Goal: Check status: Check status

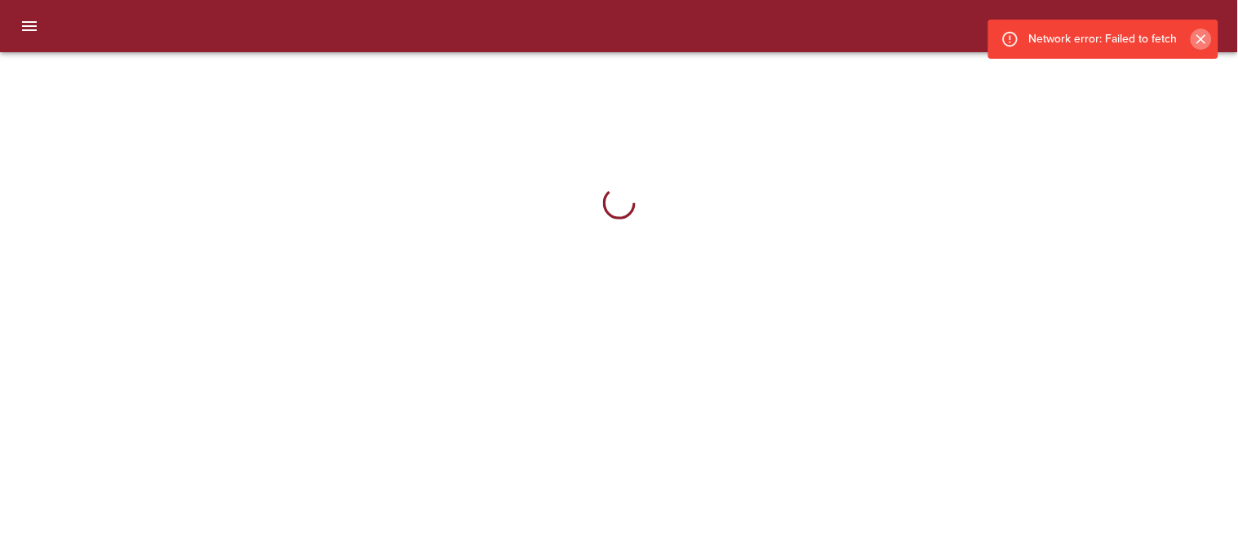
click at [1194, 36] on icon "Cerrar" at bounding box center [1201, 39] width 16 height 16
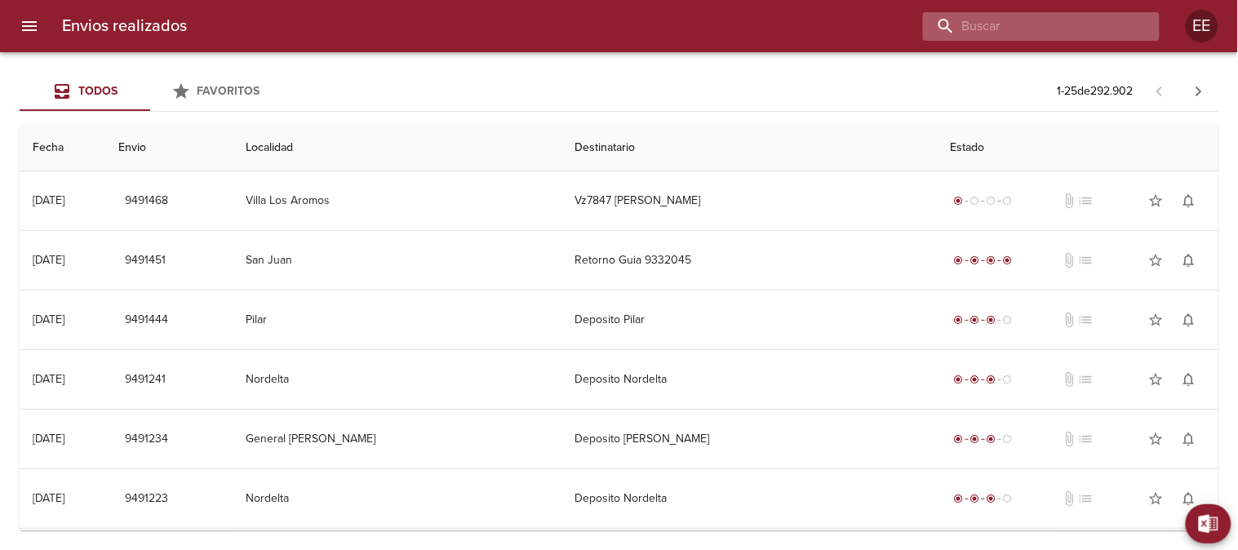
click at [1042, 24] on input "buscar" at bounding box center [1027, 26] width 209 height 29
paste input "ALICIA TAMANI"
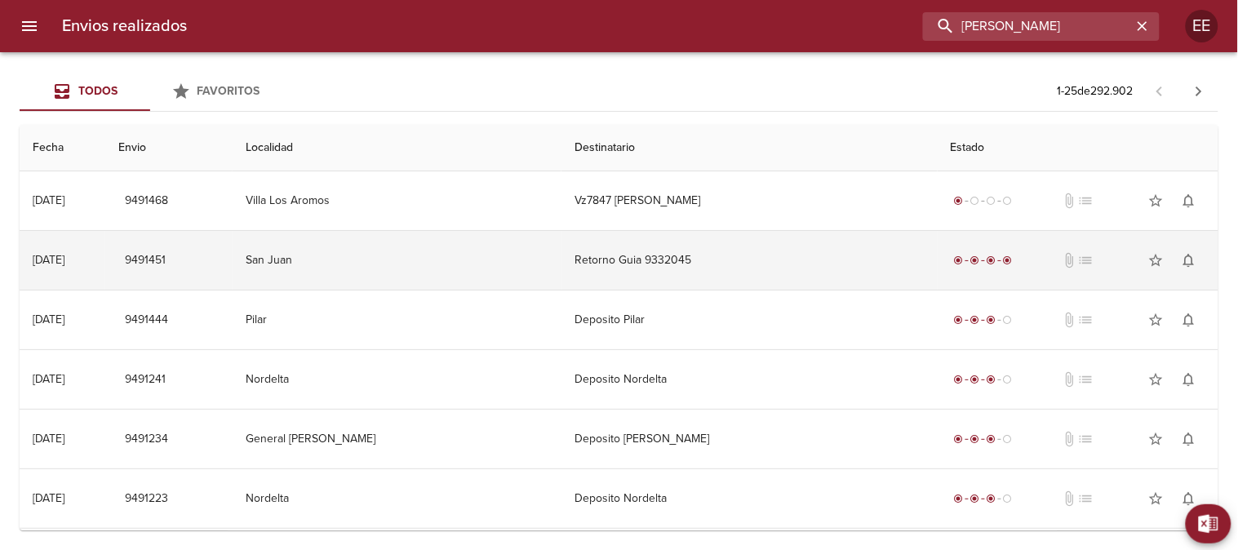
type input "ALICIA TAMANI"
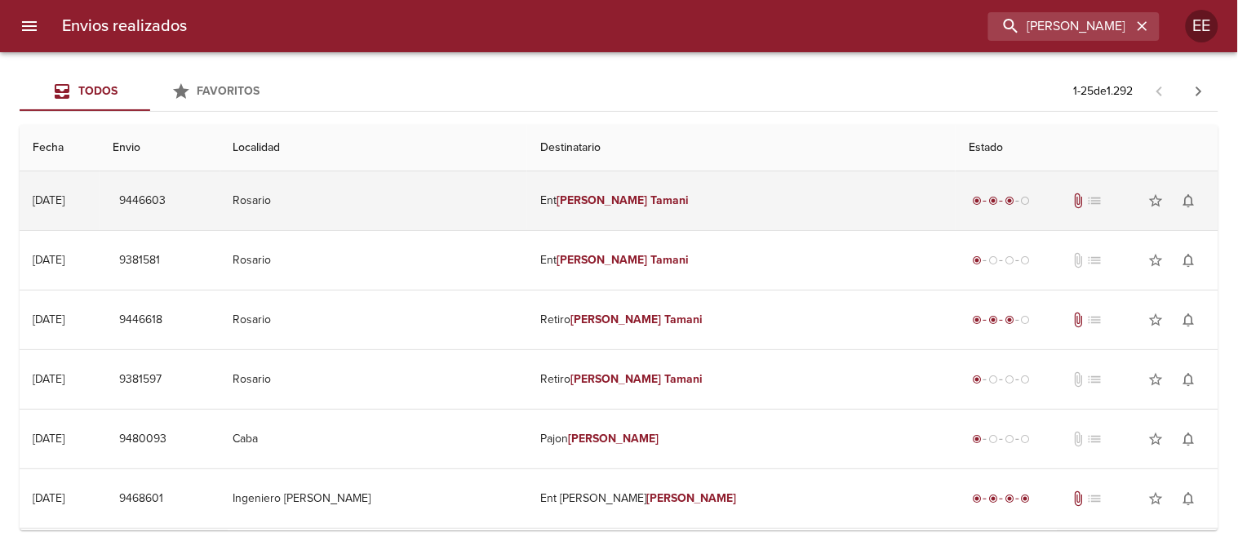
click at [629, 197] on td "Ent Alicia Tamani" at bounding box center [741, 200] width 429 height 59
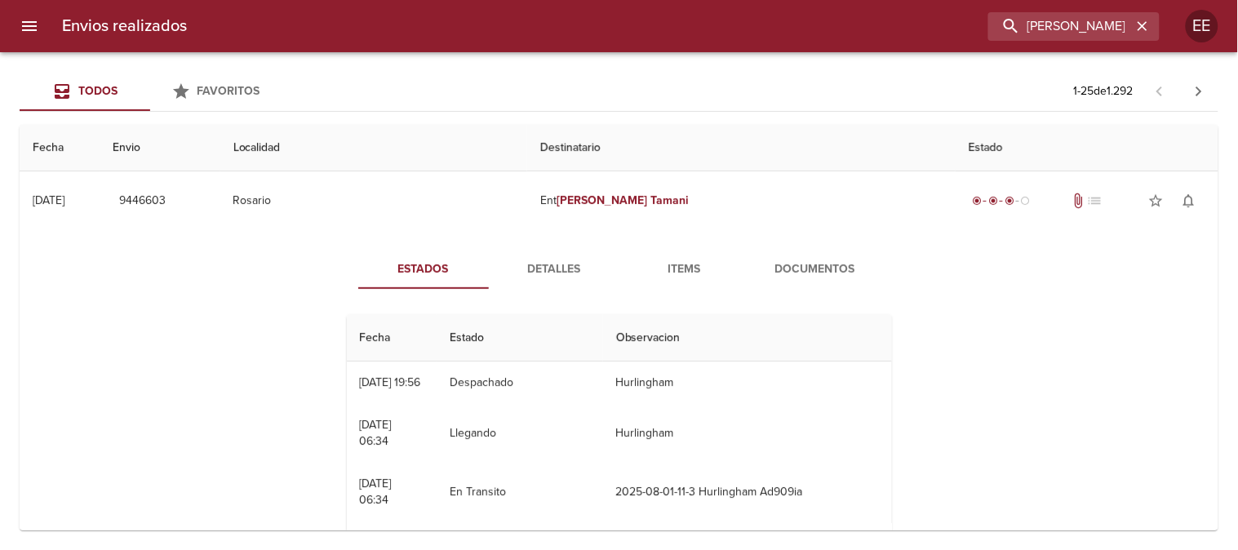
click at [558, 279] on span "Detalles" at bounding box center [554, 270] width 111 height 20
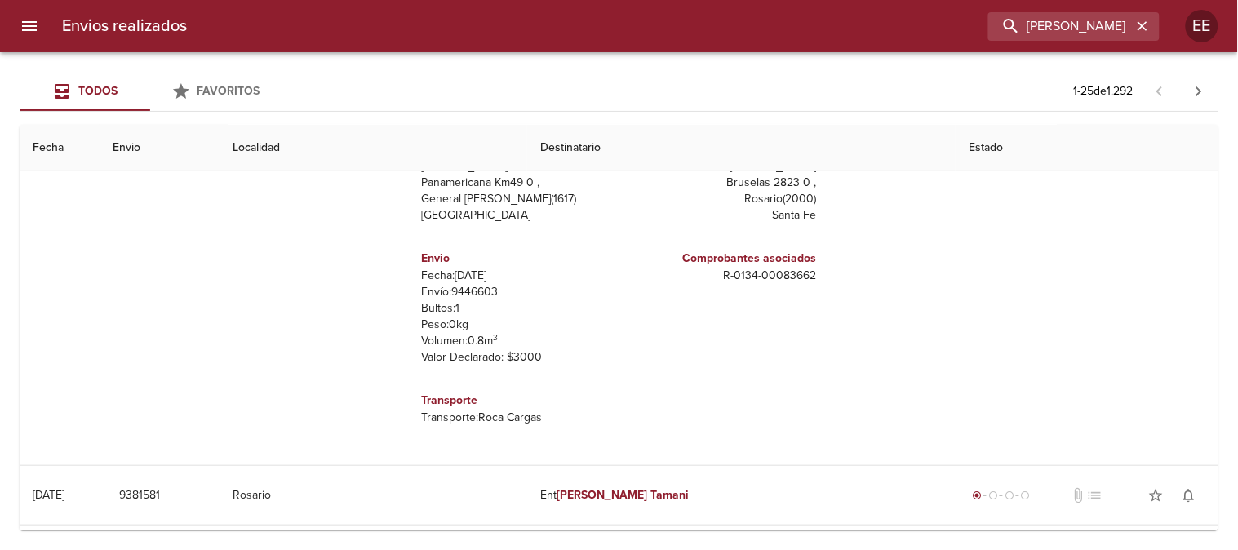
scroll to position [91, 0]
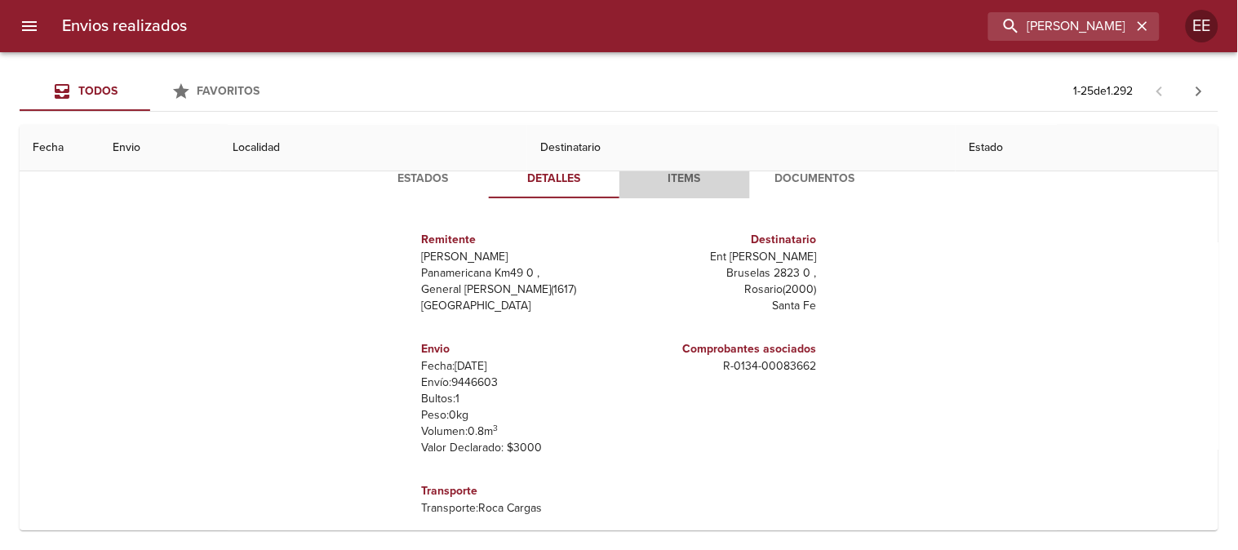
click at [683, 184] on span "Items" at bounding box center [684, 179] width 111 height 20
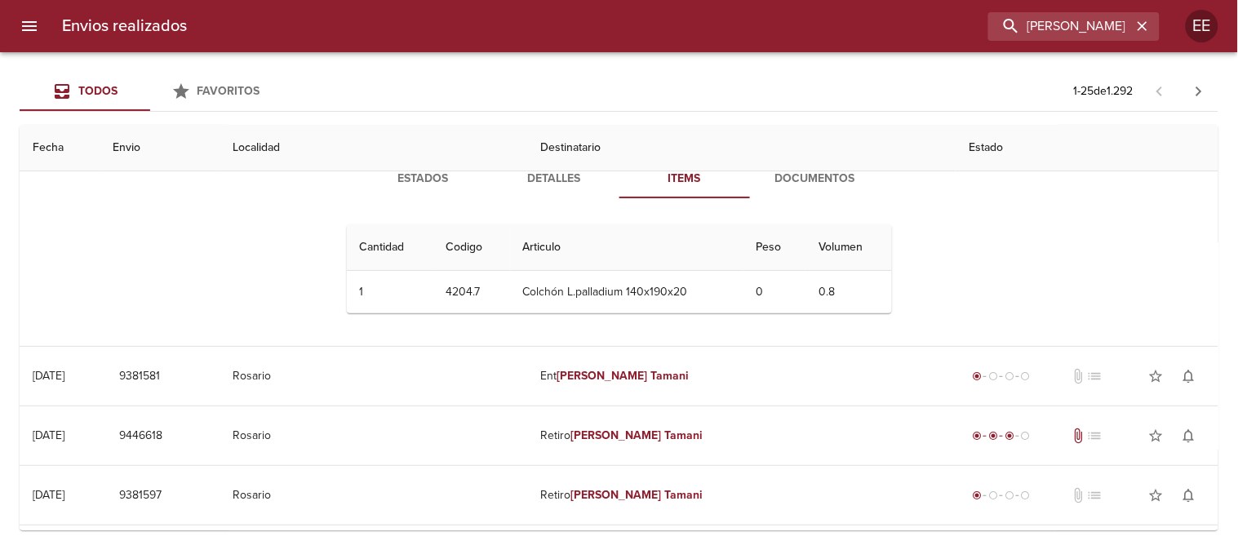
scroll to position [0, 0]
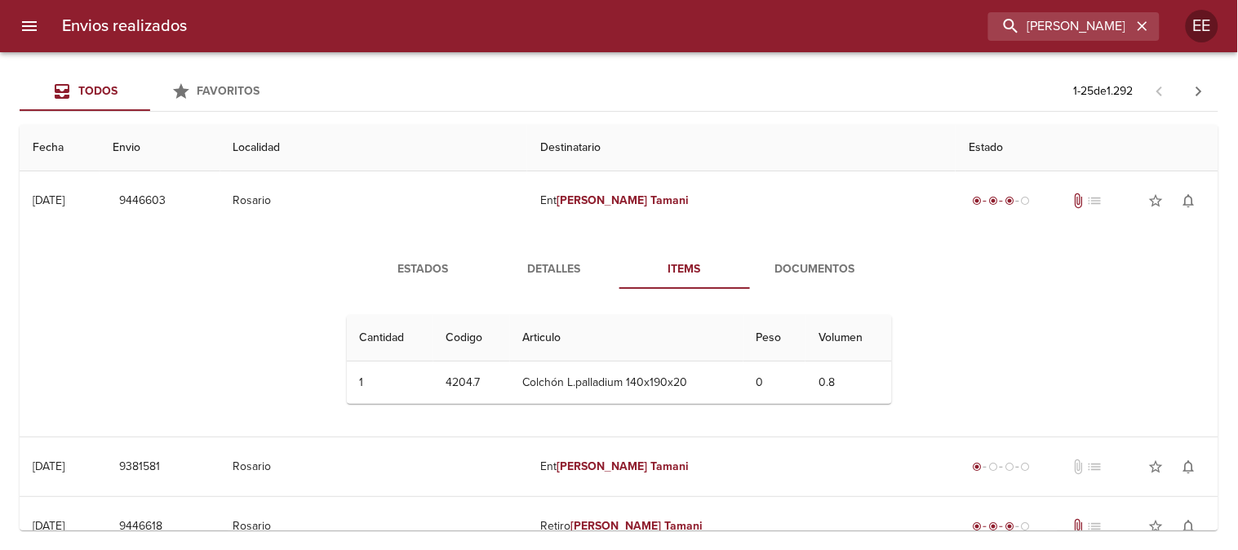
click at [421, 264] on span "Estados" at bounding box center [423, 270] width 111 height 20
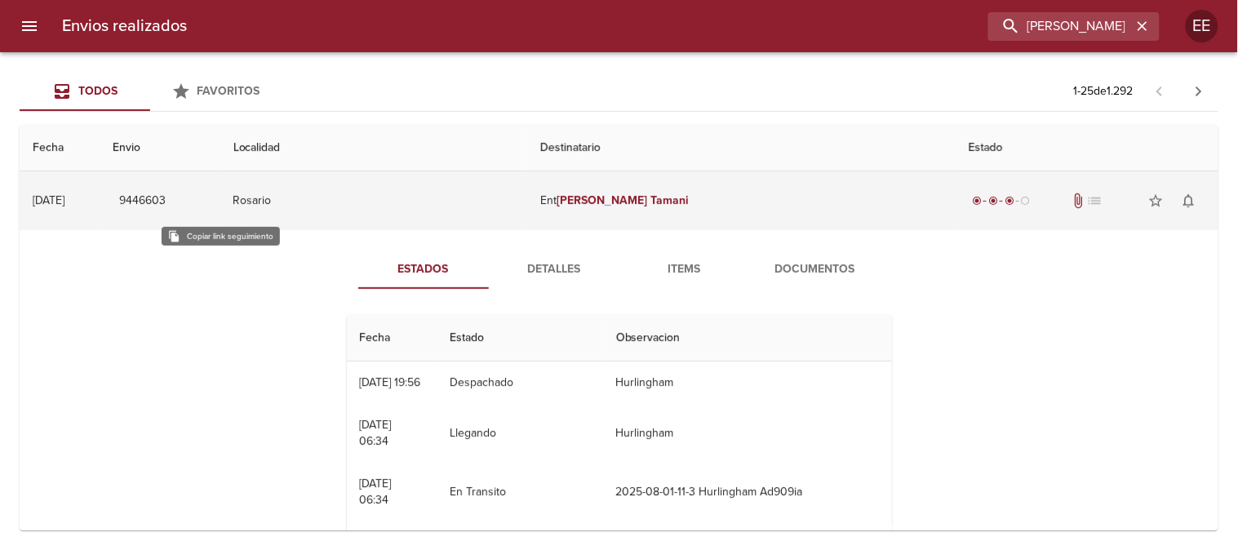
click at [166, 207] on span "9446603" at bounding box center [142, 201] width 47 height 20
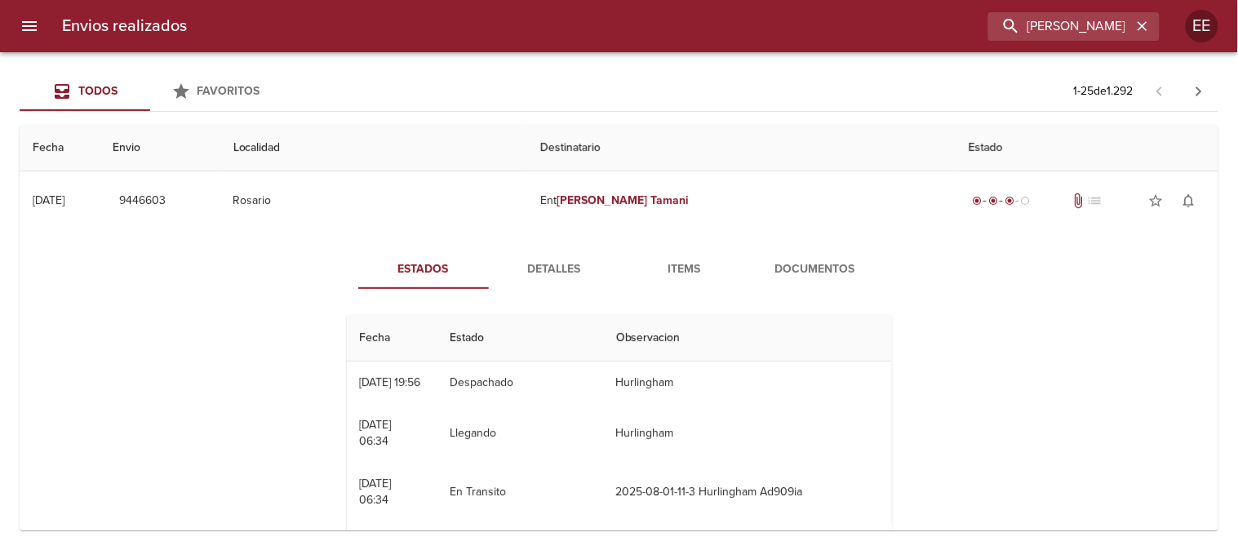
click at [558, 263] on span "Detalles" at bounding box center [554, 270] width 111 height 20
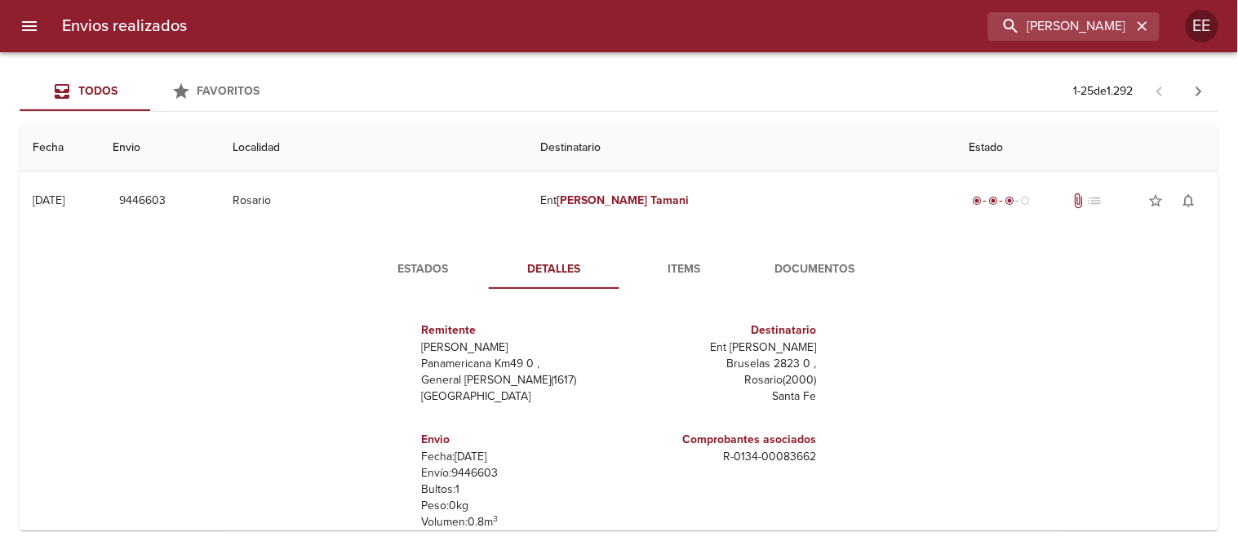
click at [403, 269] on span "Estados" at bounding box center [423, 270] width 111 height 20
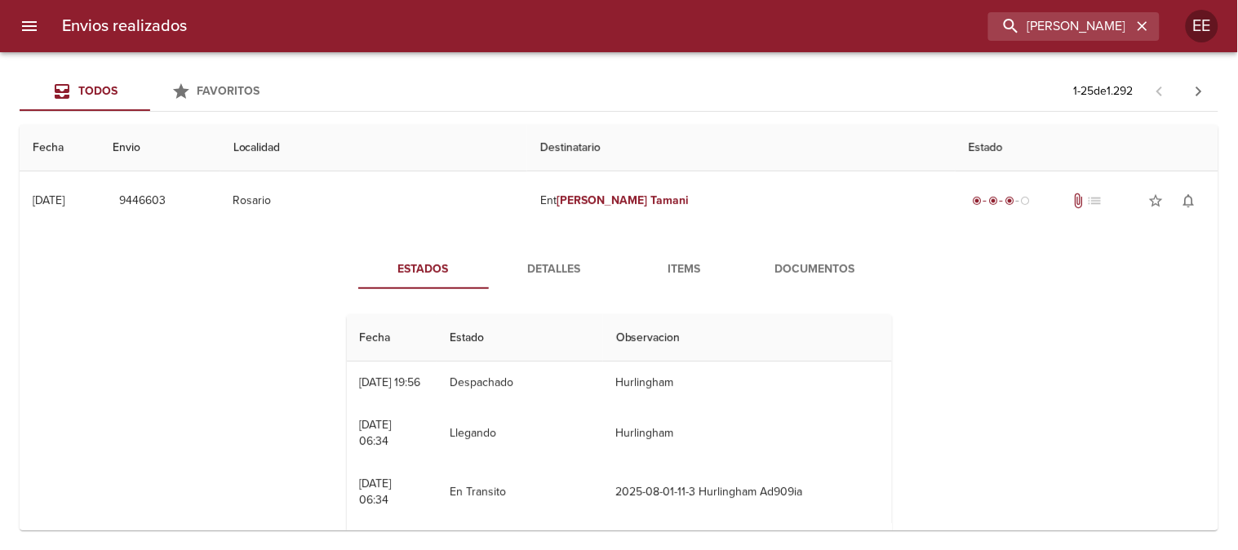
drag, startPoint x: 524, startPoint y: 268, endPoint x: 478, endPoint y: 278, distance: 46.7
click at [525, 268] on span "Detalles" at bounding box center [554, 270] width 111 height 20
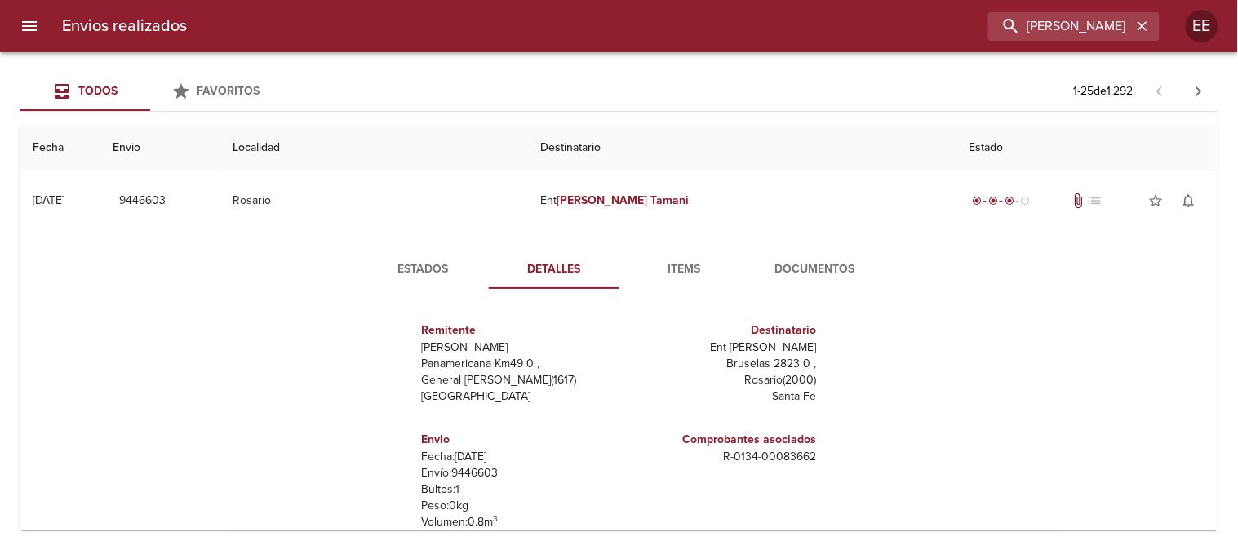
click at [416, 273] on span "Estados" at bounding box center [423, 270] width 111 height 20
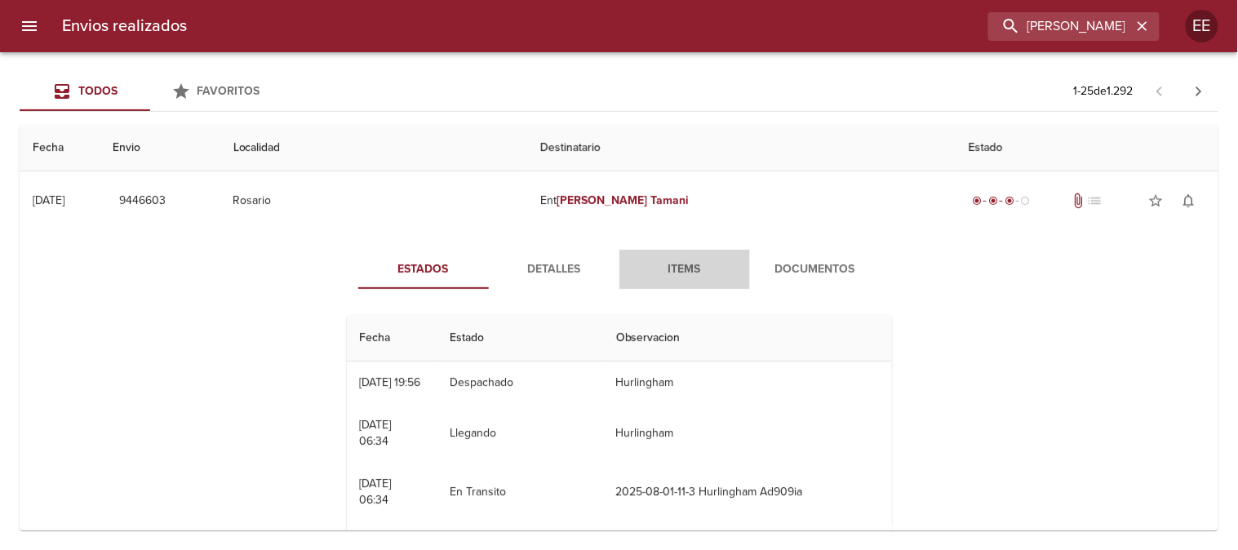
click at [680, 265] on span "Items" at bounding box center [684, 270] width 111 height 20
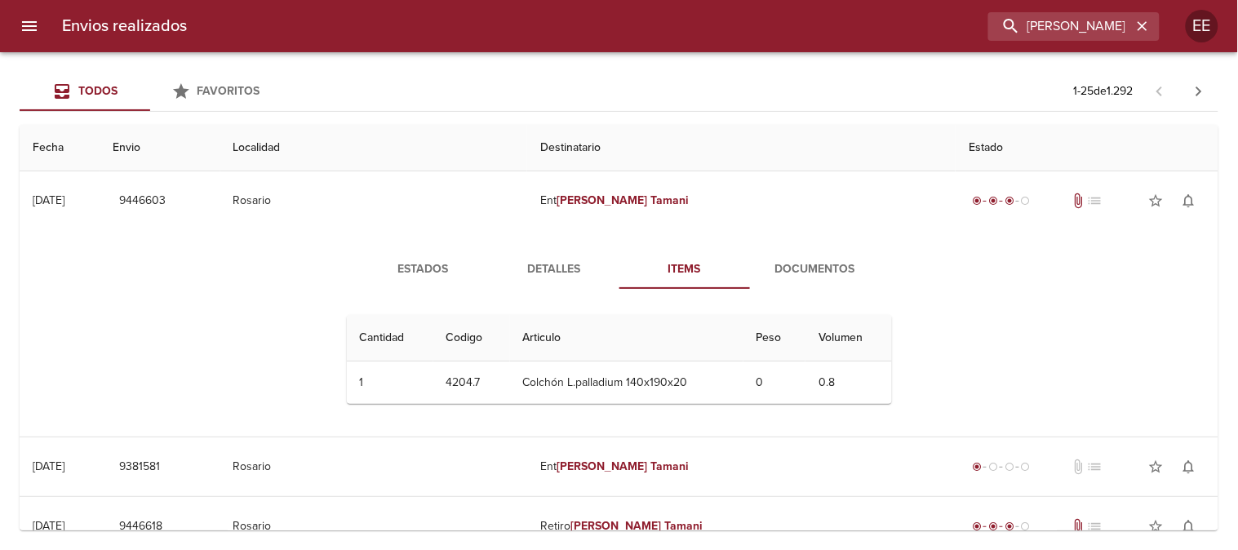
click at [789, 274] on span "Documentos" at bounding box center [815, 270] width 111 height 20
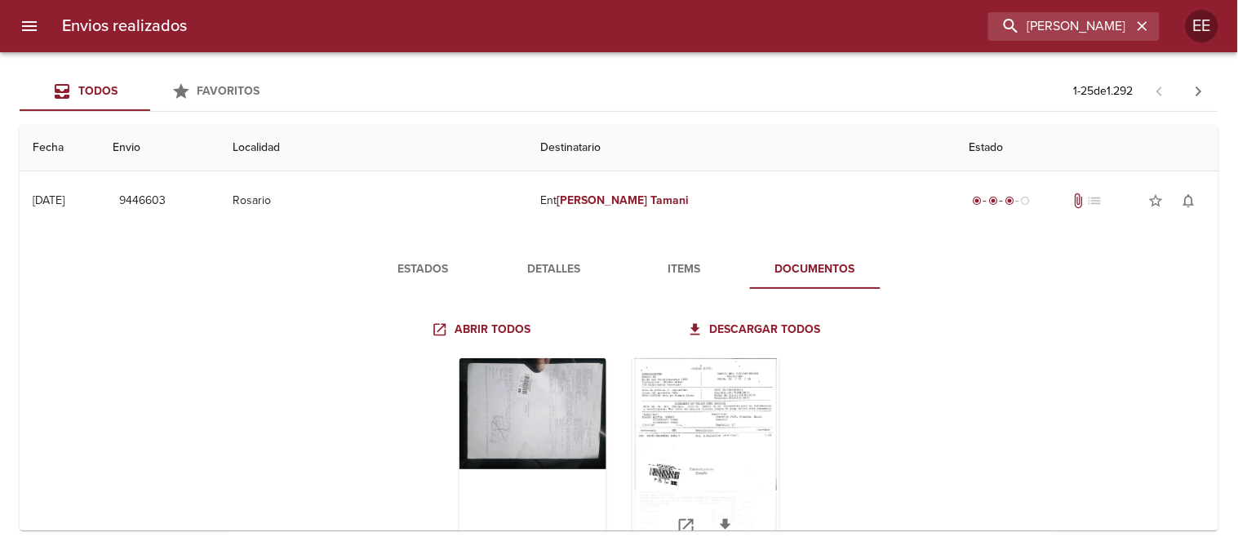
click at [671, 426] on div "Tabla de envíos del cliente" at bounding box center [706, 460] width 147 height 204
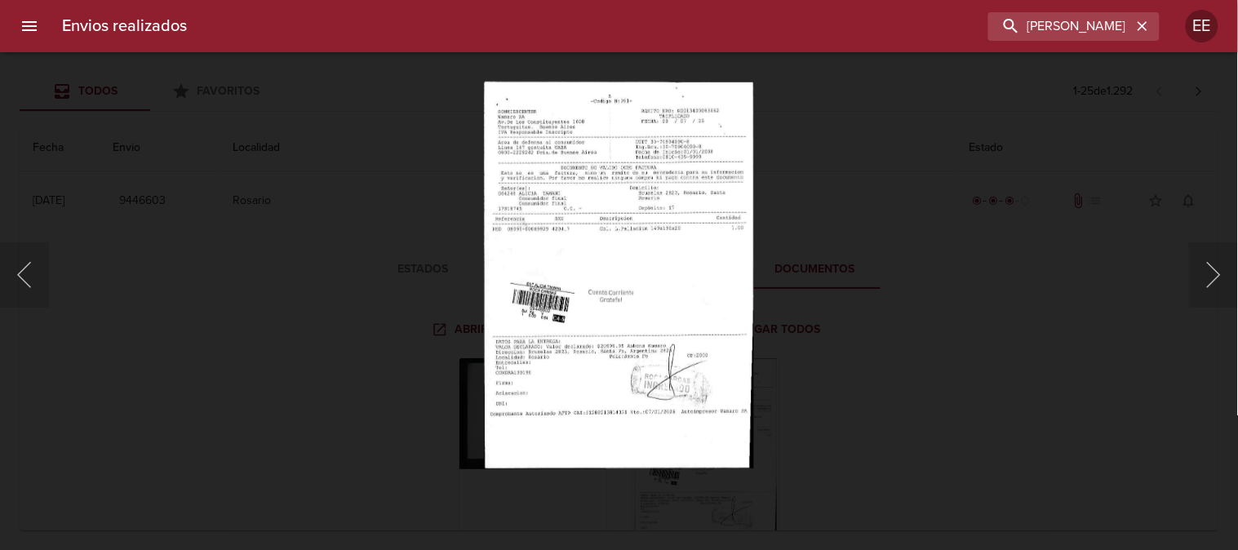
click at [575, 328] on img "Lightbox" at bounding box center [619, 275] width 270 height 387
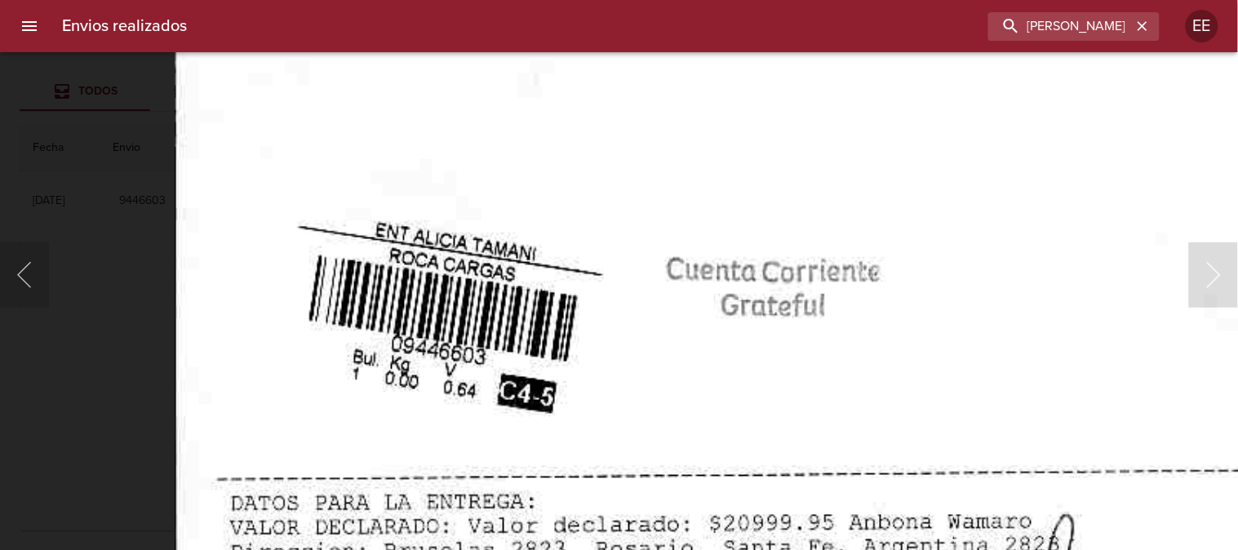
click at [855, 267] on img "Lightbox" at bounding box center [810, 188] width 1271 height 1825
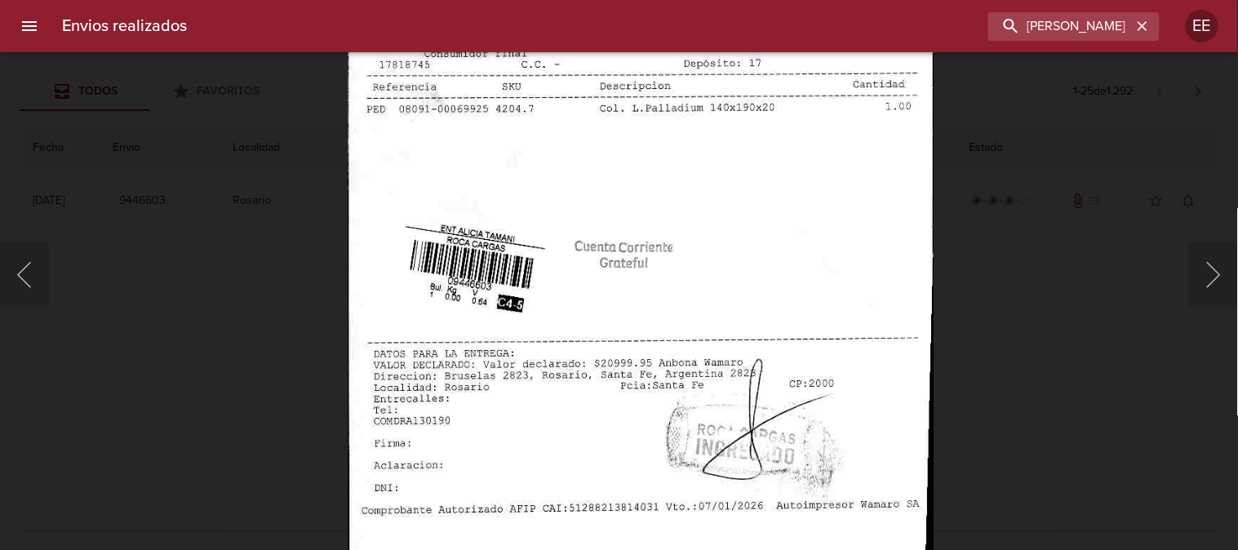
click at [580, 170] on img "Lightbox" at bounding box center [641, 209] width 585 height 841
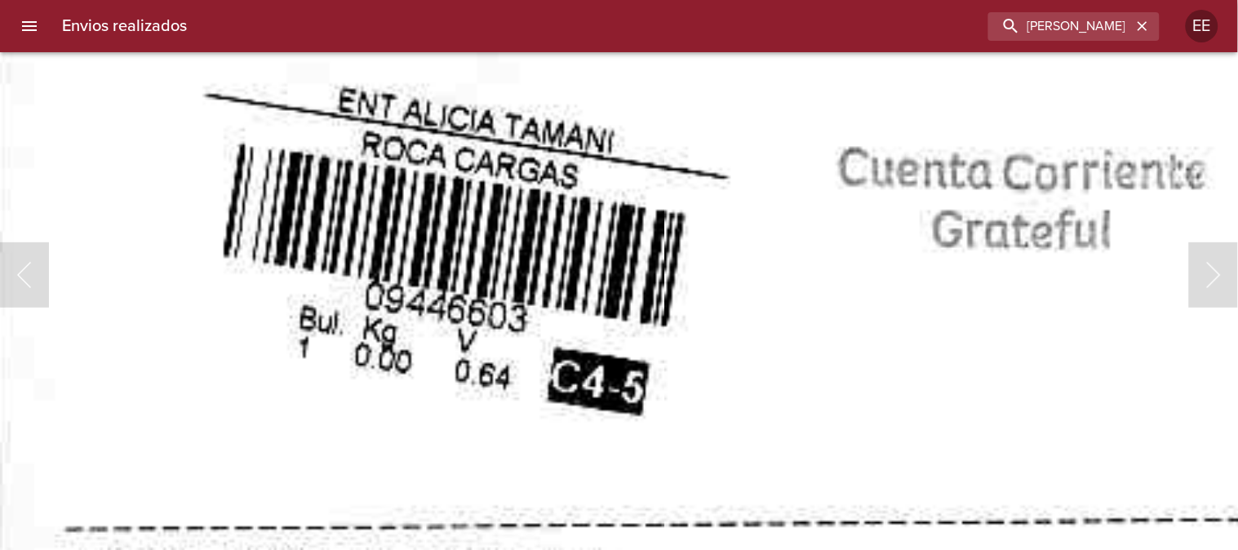
click at [572, 250] on img "Lightbox" at bounding box center [1085, 28] width 2187 height 3139
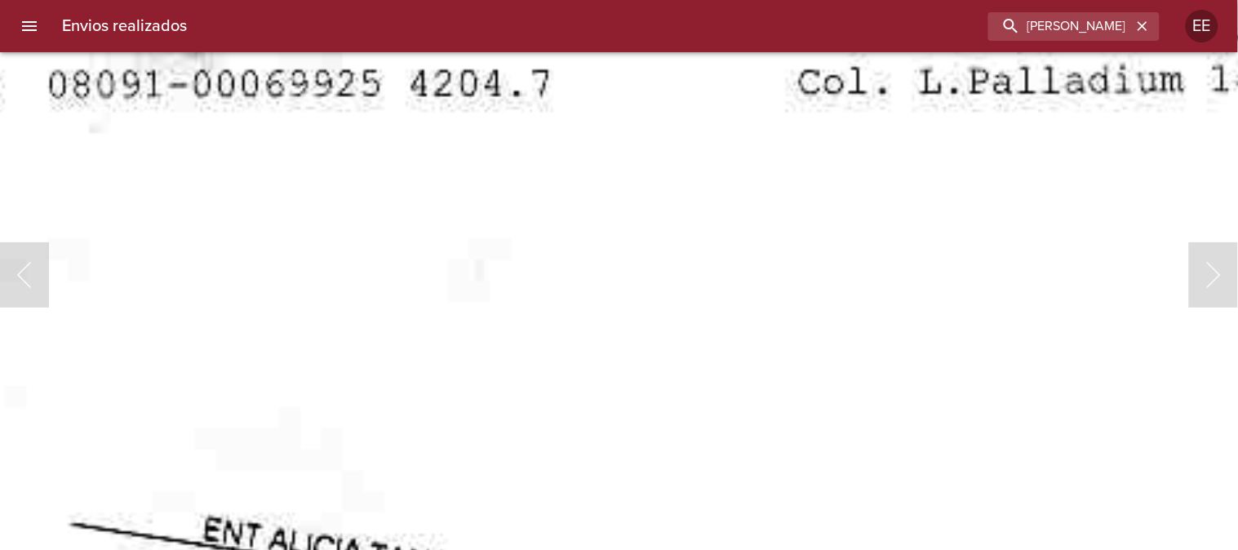
click at [776, 0] on html "Envios realizados ALICIA TAMANI EE Todos Favoritos 1 - 25 de 1.292 Fecha Envio …" at bounding box center [619, 0] width 1238 height 0
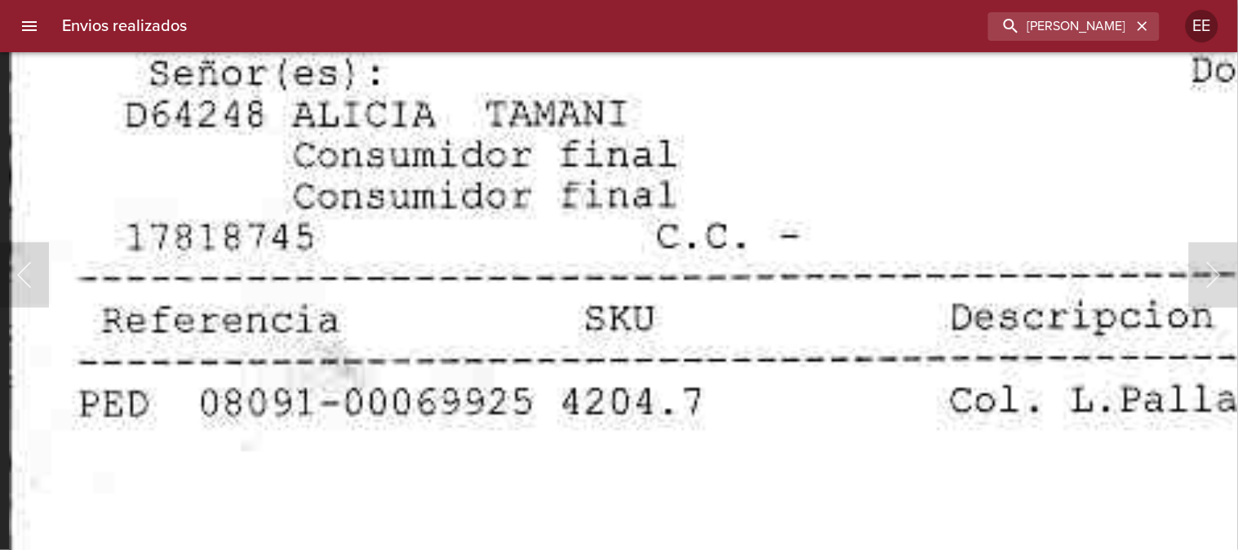
click at [778, 0] on html "Envios realizados ALICIA TAMANI EE Todos Favoritos 1 - 25 de 1.292 Fecha Envio …" at bounding box center [619, 0] width 1238 height 0
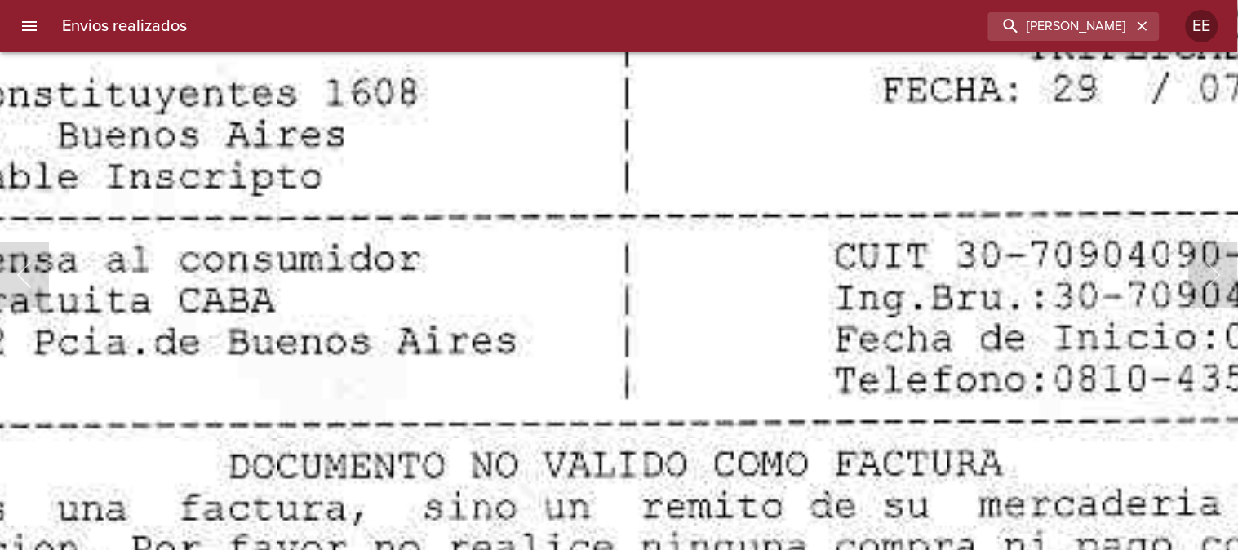
click at [370, 0] on html "Envios realizados ALICIA TAMANI EE Todos Favoritos 1 - 25 de 1.292 Fecha Envio …" at bounding box center [619, 0] width 1238 height 0
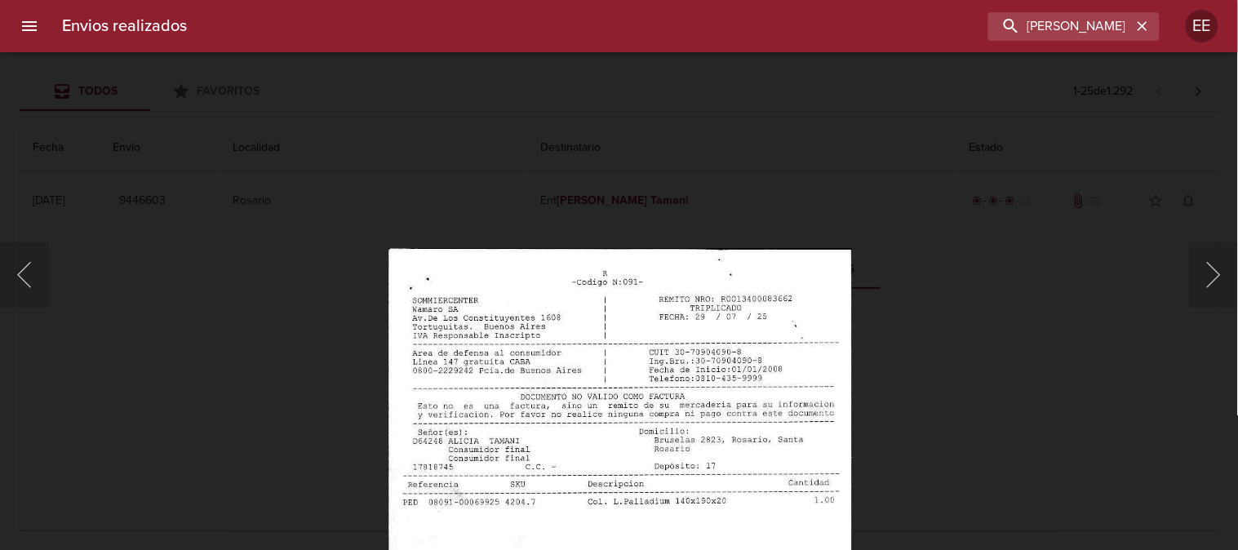
click at [242, 157] on div "Lightbox" at bounding box center [619, 275] width 1238 height 550
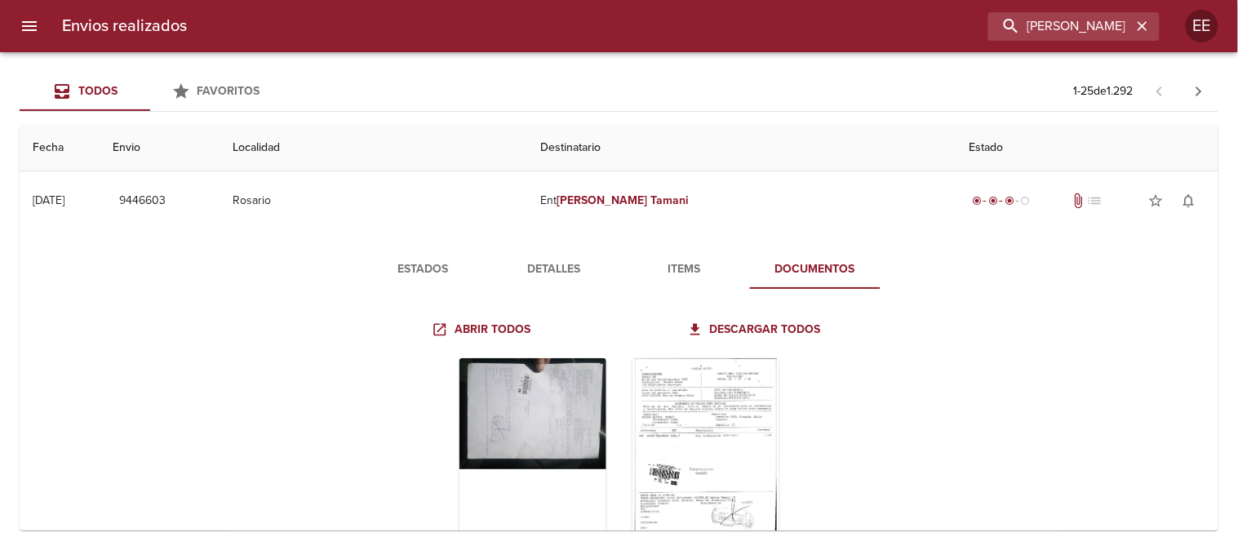
click at [242, 157] on div "Lightbox" at bounding box center [619, 275] width 1238 height 550
click at [550, 270] on span "Detalles" at bounding box center [554, 270] width 111 height 20
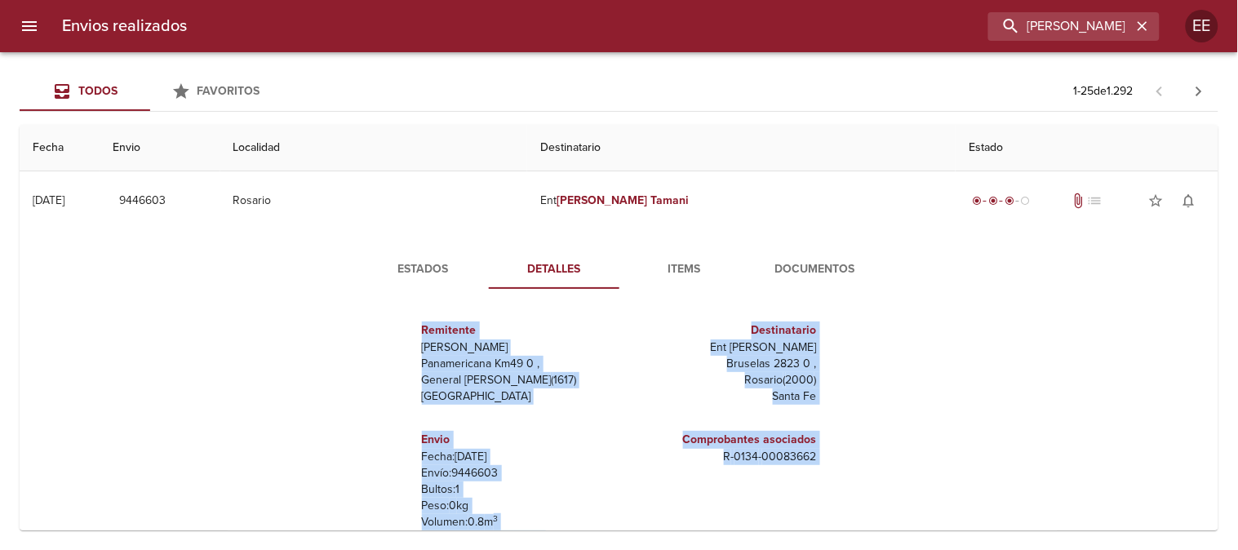
drag, startPoint x: 544, startPoint y: 415, endPoint x: 406, endPoint y: 326, distance: 164.4
click at [406, 326] on div "Remitente Wamaro Tortuguitas Panamericana Km49 0 , General Pacheco ( 1617 ) Bue…" at bounding box center [619, 464] width 558 height 325
copy div "Remitente Wamaro Tortuguitas Panamericana Km49 0 , General Pacheco ( 1617 ) Bue…"
click at [819, 263] on span "Documentos" at bounding box center [815, 270] width 111 height 20
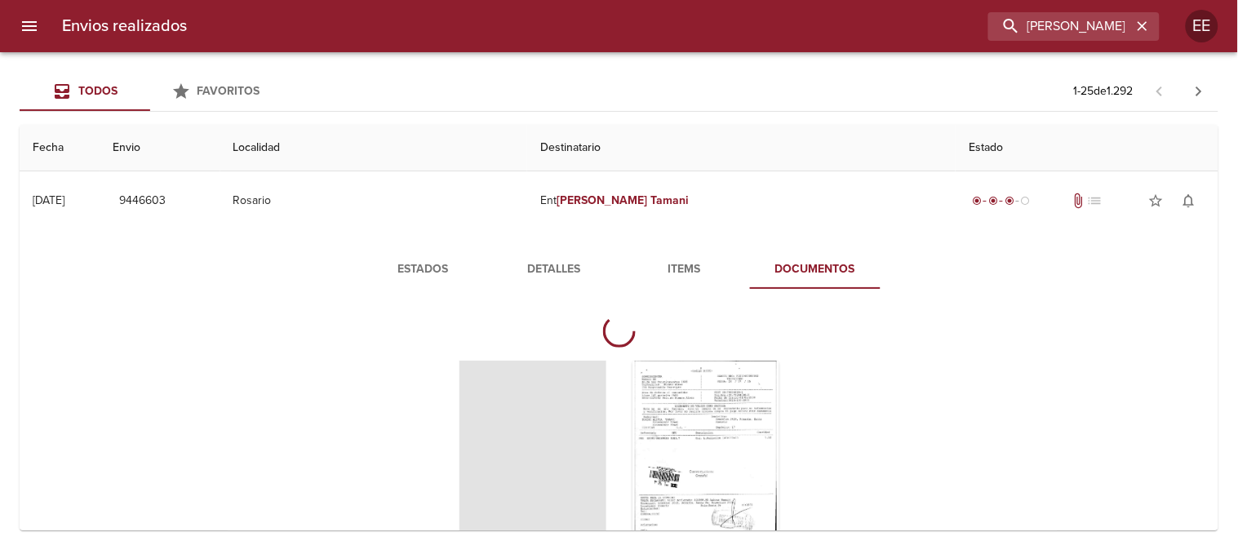
scroll to position [181, 0]
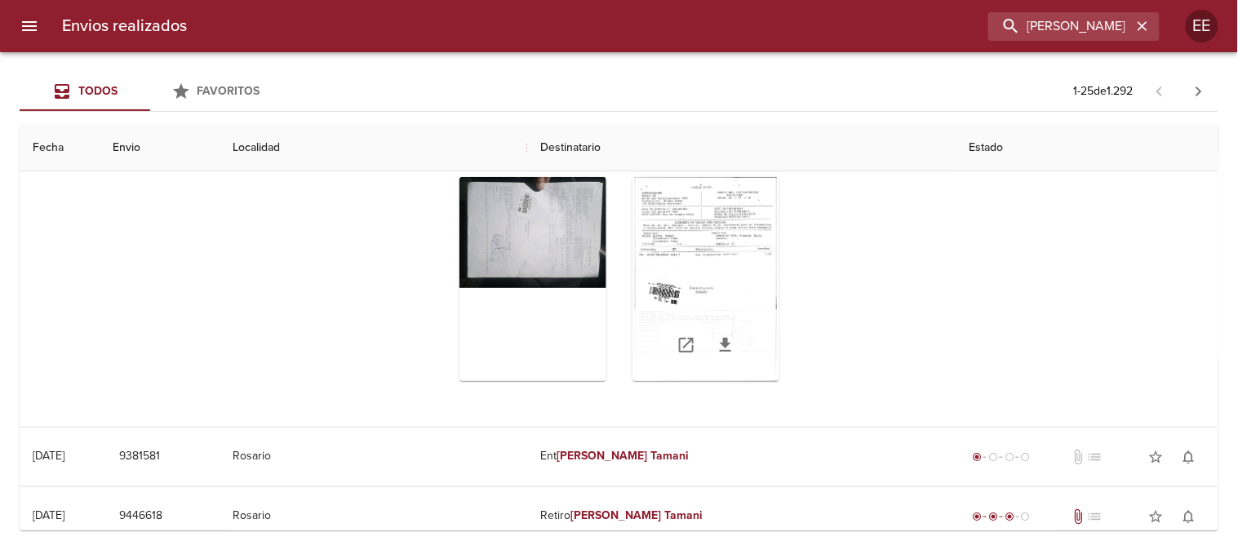
click at [718, 284] on div "Tabla de envíos del cliente" at bounding box center [706, 279] width 147 height 204
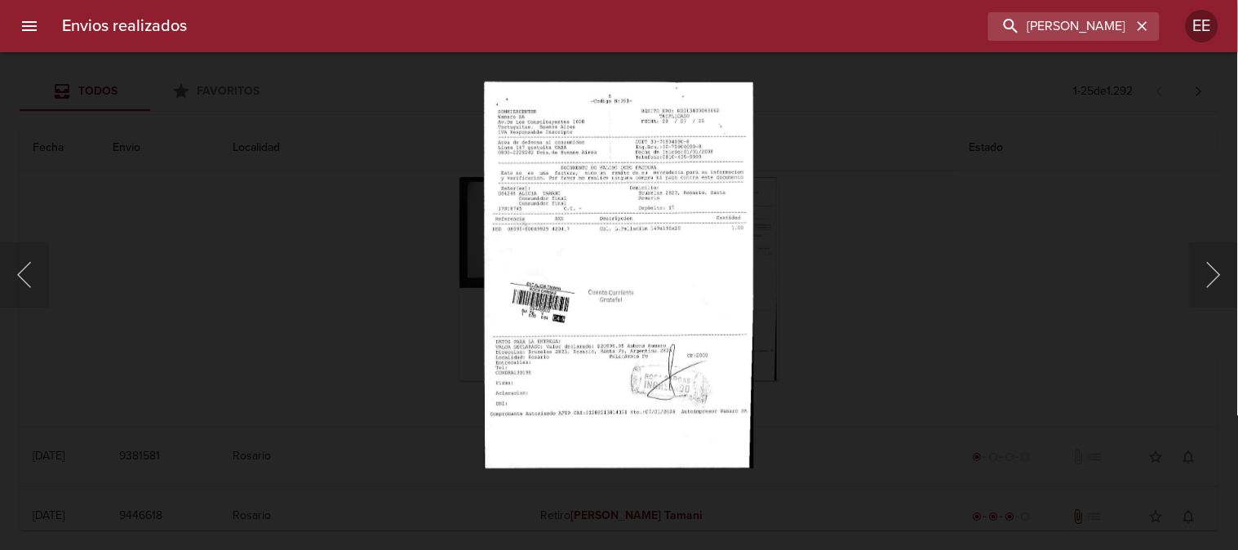
click at [606, 297] on img "Lightbox" at bounding box center [619, 275] width 270 height 387
click at [639, 345] on img "Lightbox" at bounding box center [619, 275] width 270 height 387
click at [660, 297] on img "Lightbox" at bounding box center [619, 275] width 270 height 387
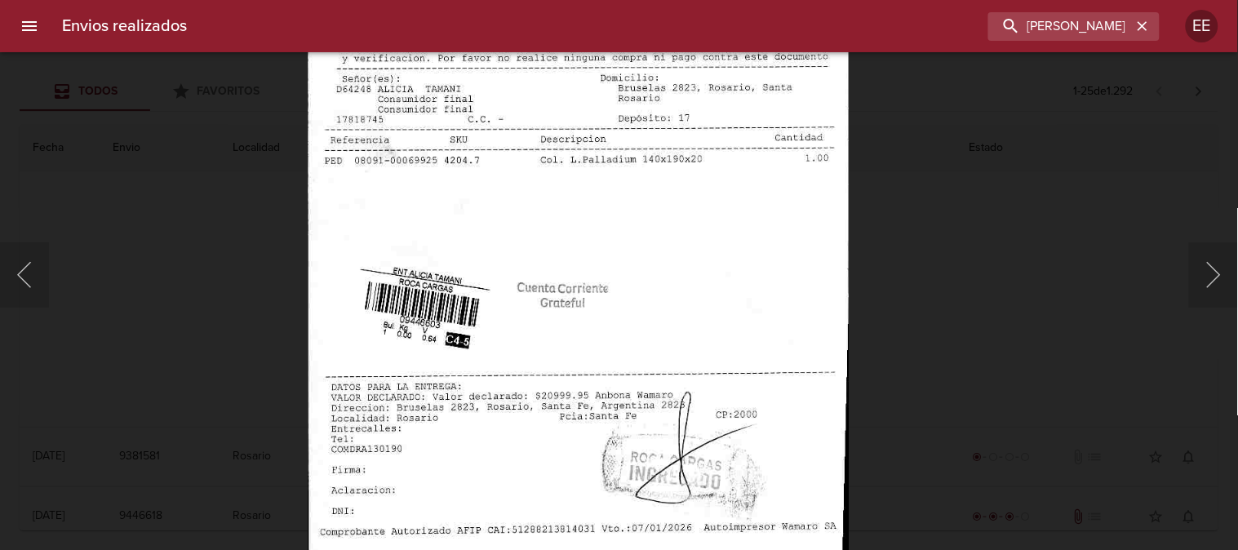
click at [660, 297] on img "Lightbox" at bounding box center [579, 253] width 542 height 778
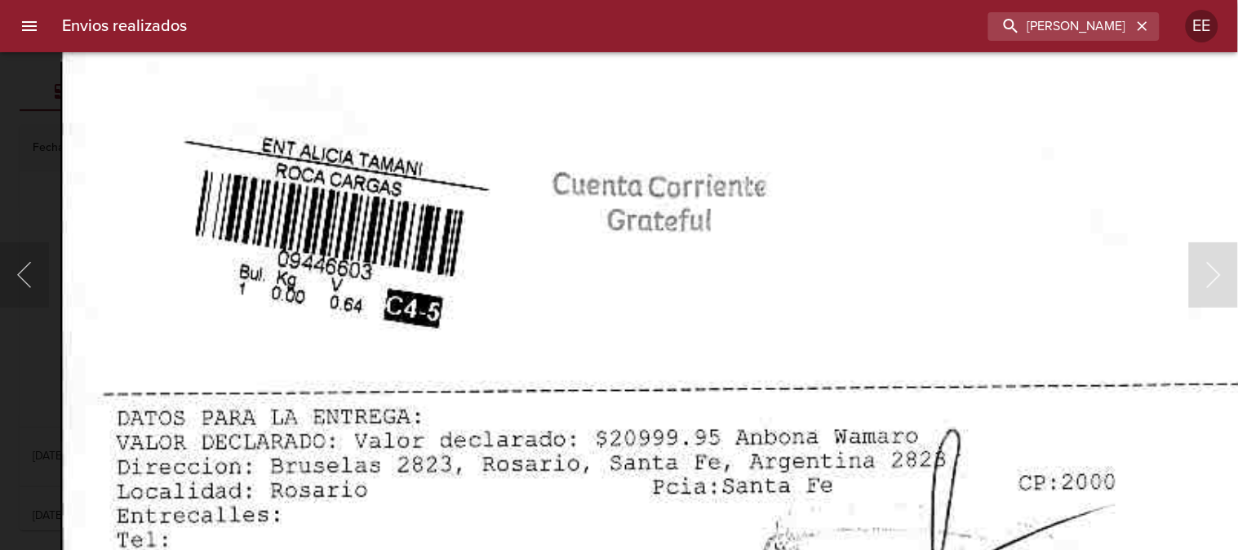
click at [402, 275] on img "Lightbox" at bounding box center [696, 103] width 1271 height 1825
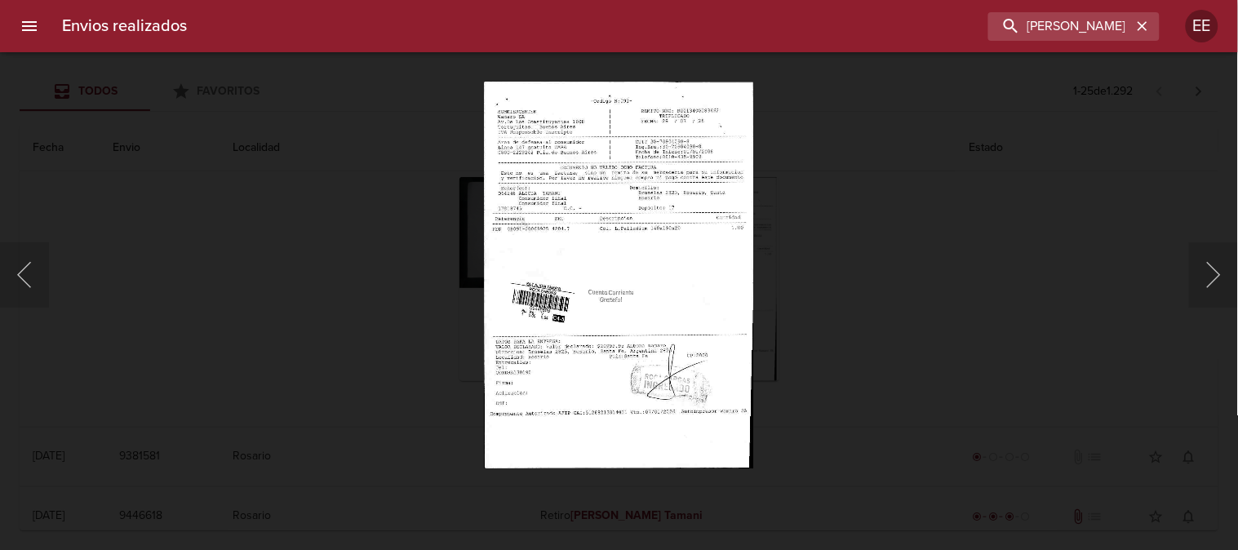
drag, startPoint x: 57, startPoint y: 283, endPoint x: 85, endPoint y: 286, distance: 27.9
click at [62, 283] on div "Lightbox" at bounding box center [619, 275] width 1238 height 550
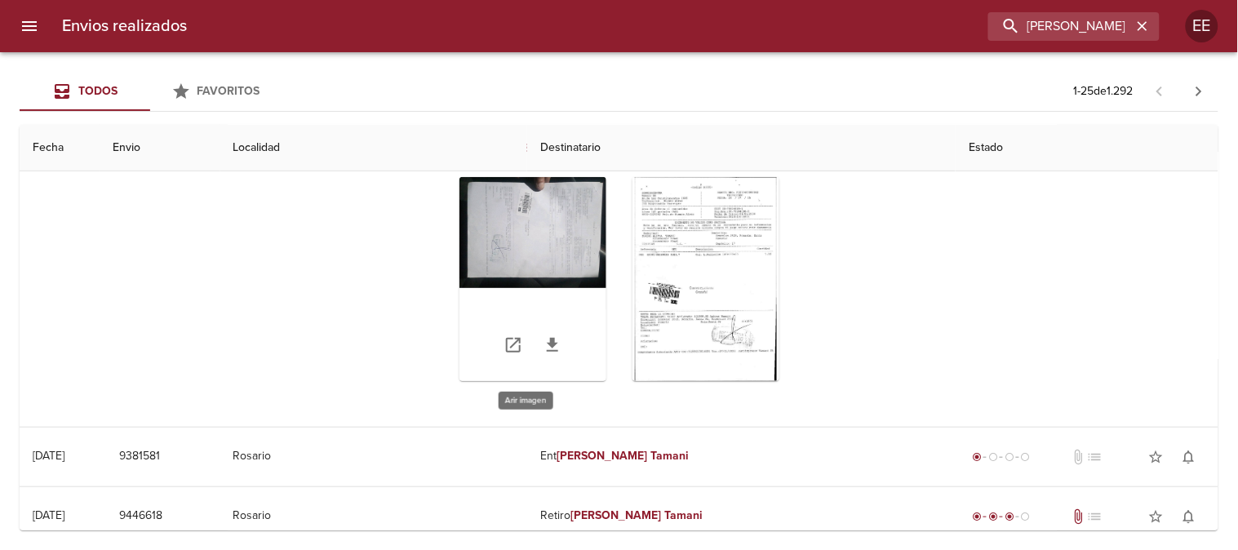
click at [556, 205] on div "Tabla de envíos del cliente" at bounding box center [533, 279] width 147 height 204
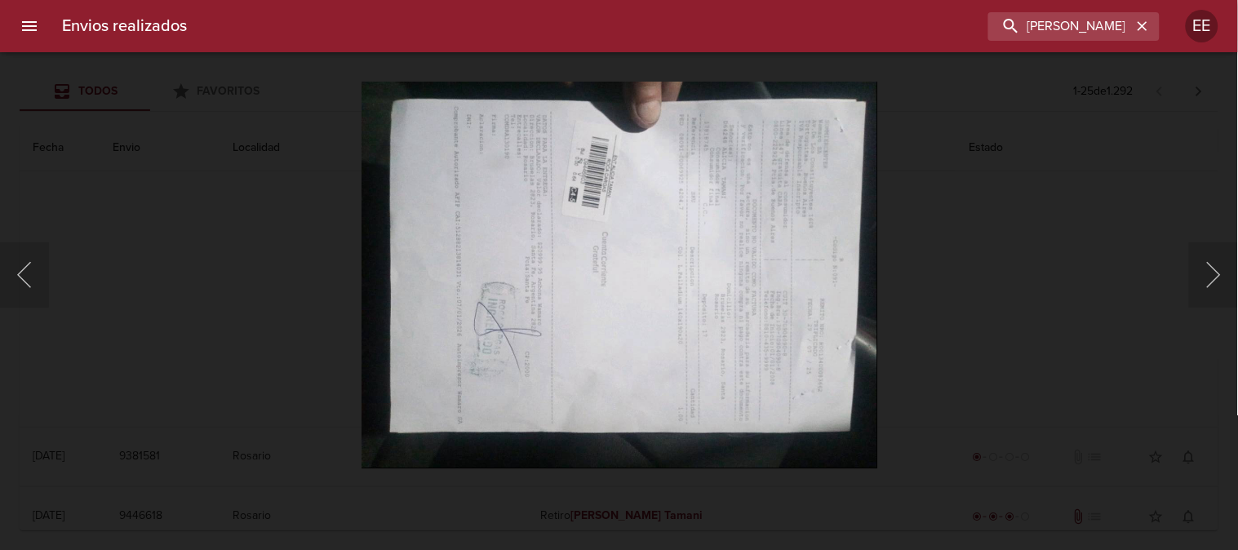
click at [574, 264] on img "Lightbox" at bounding box center [619, 275] width 516 height 387
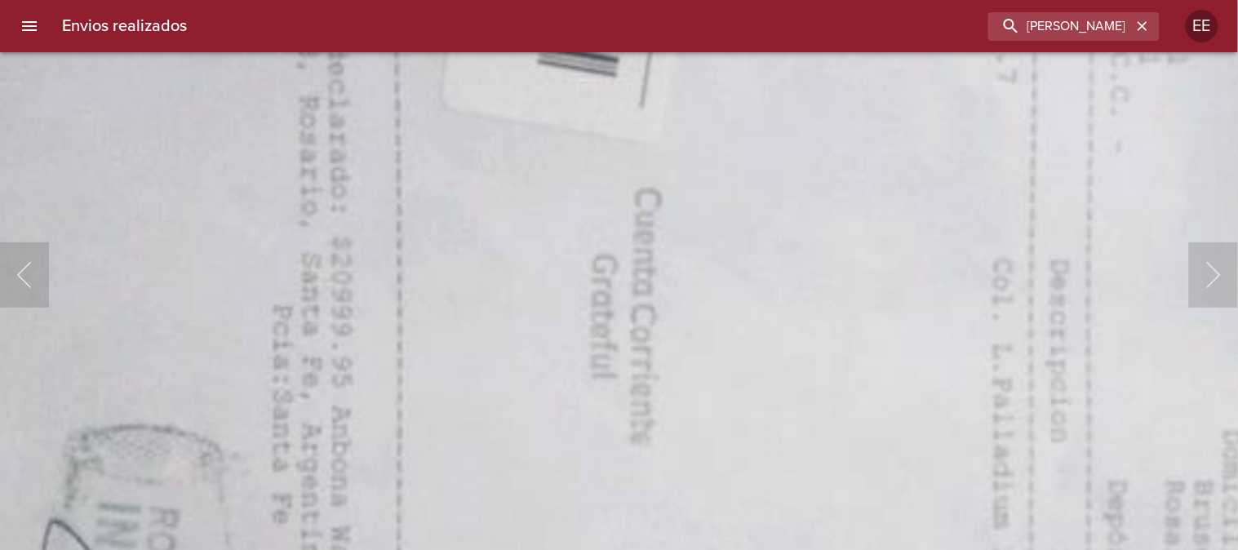
click at [457, 437] on img "Lightbox" at bounding box center [715, 390] width 2432 height 1825
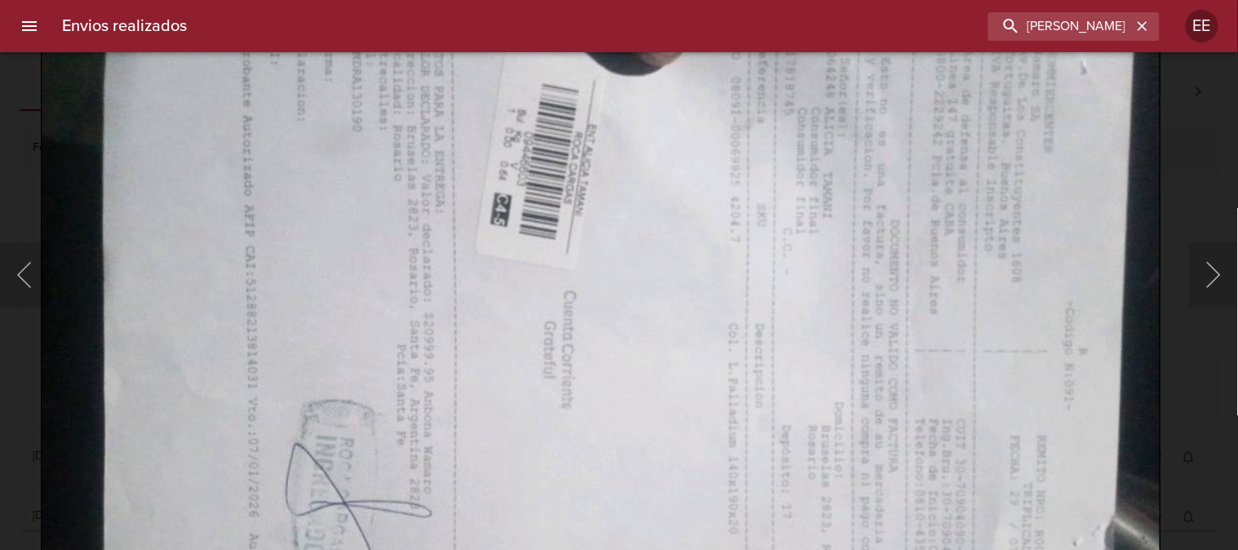
click at [524, 204] on img "Lightbox" at bounding box center [600, 384] width 1120 height 841
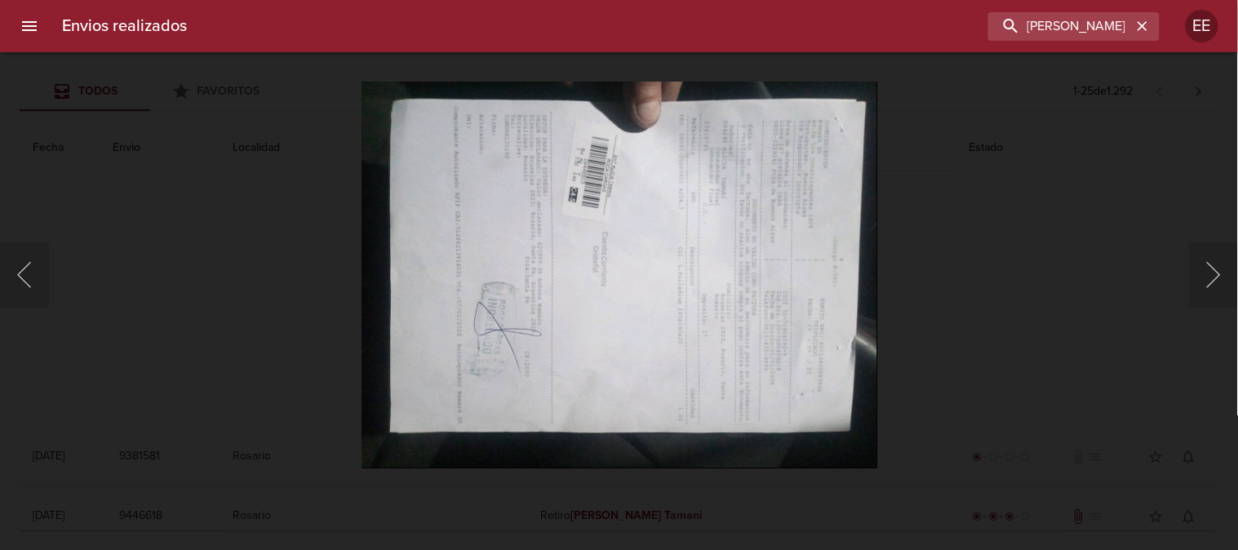
click at [234, 282] on div "Lightbox" at bounding box center [619, 275] width 1238 height 550
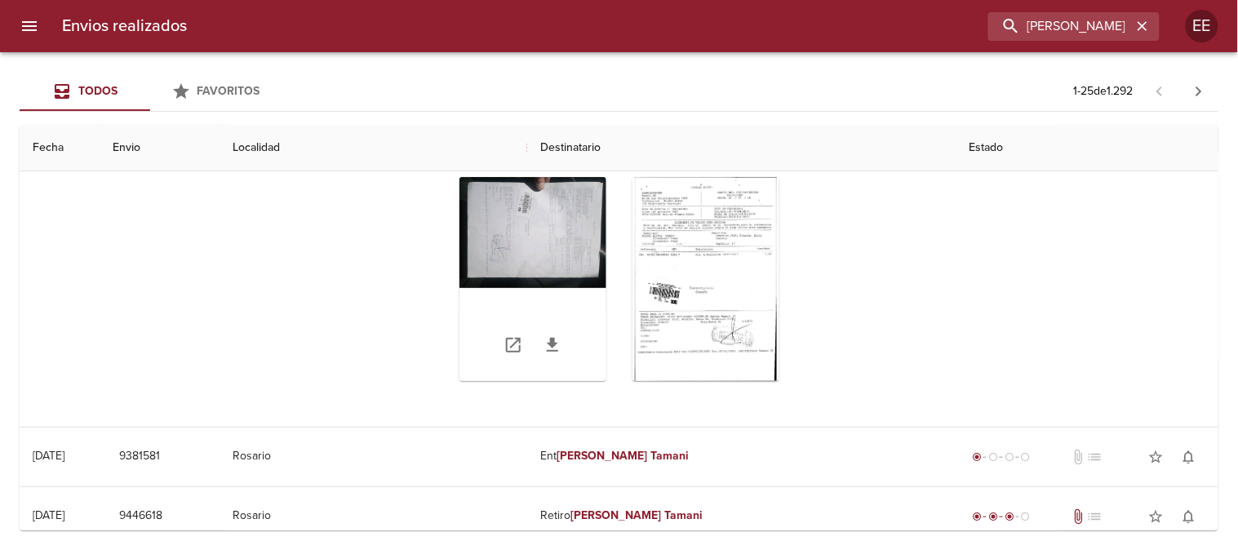
scroll to position [0, 0]
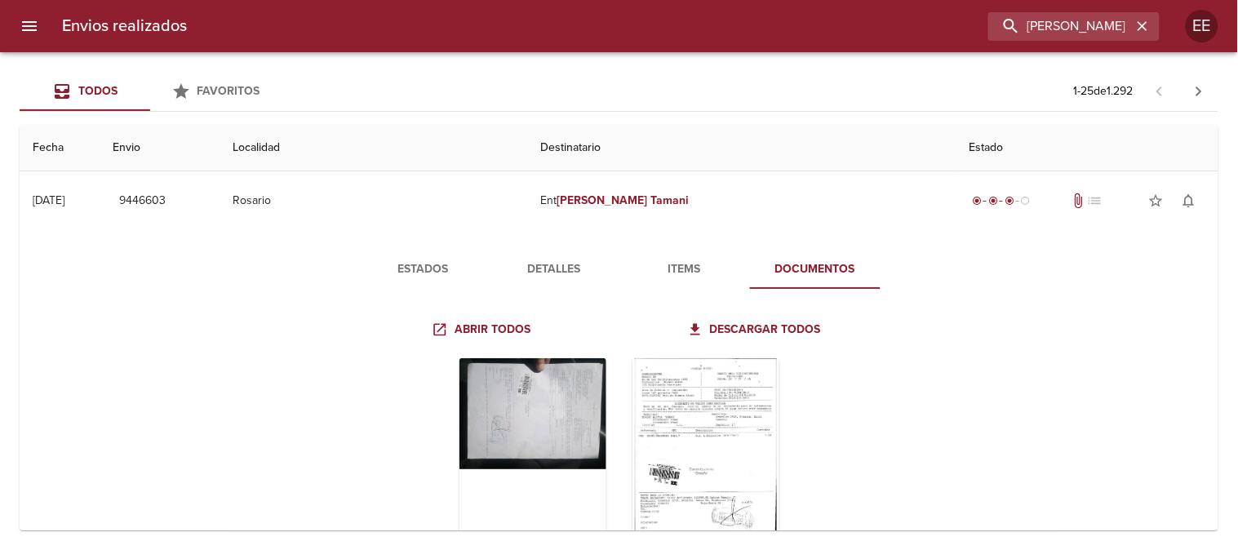
click at [403, 278] on span "Estados" at bounding box center [423, 270] width 111 height 20
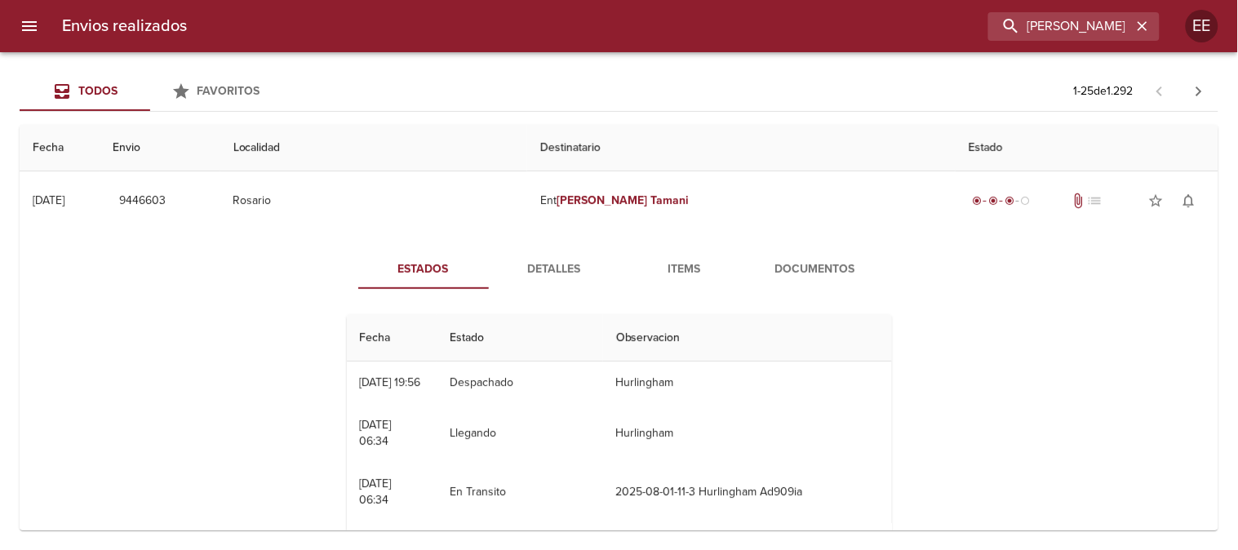
click at [421, 270] on span "Estados" at bounding box center [423, 270] width 111 height 20
click at [544, 266] on span "Detalles" at bounding box center [554, 270] width 111 height 20
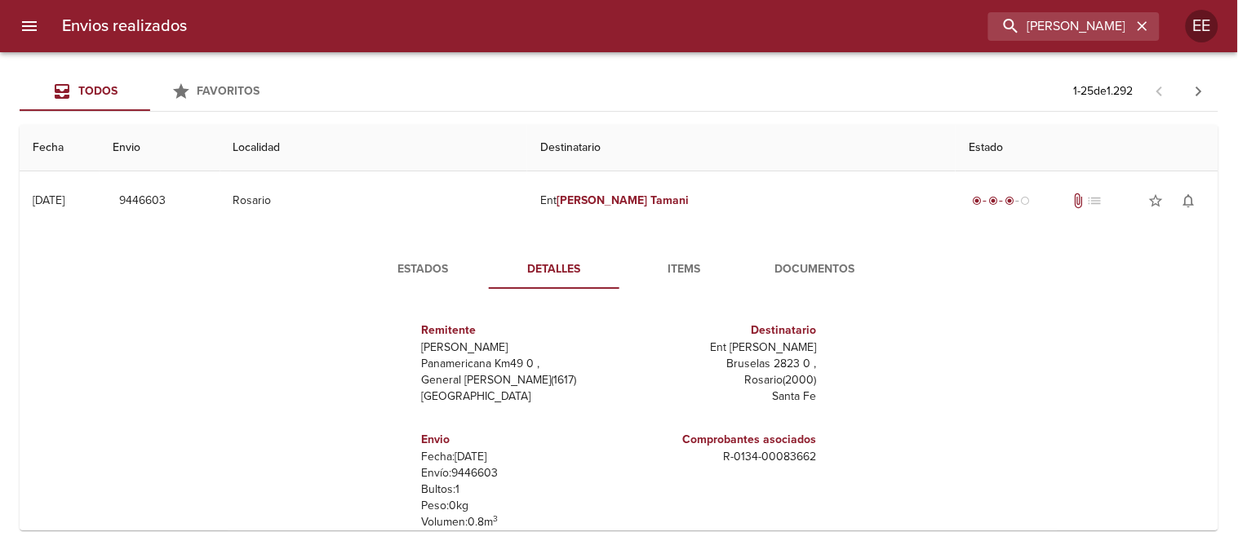
scroll to position [91, 0]
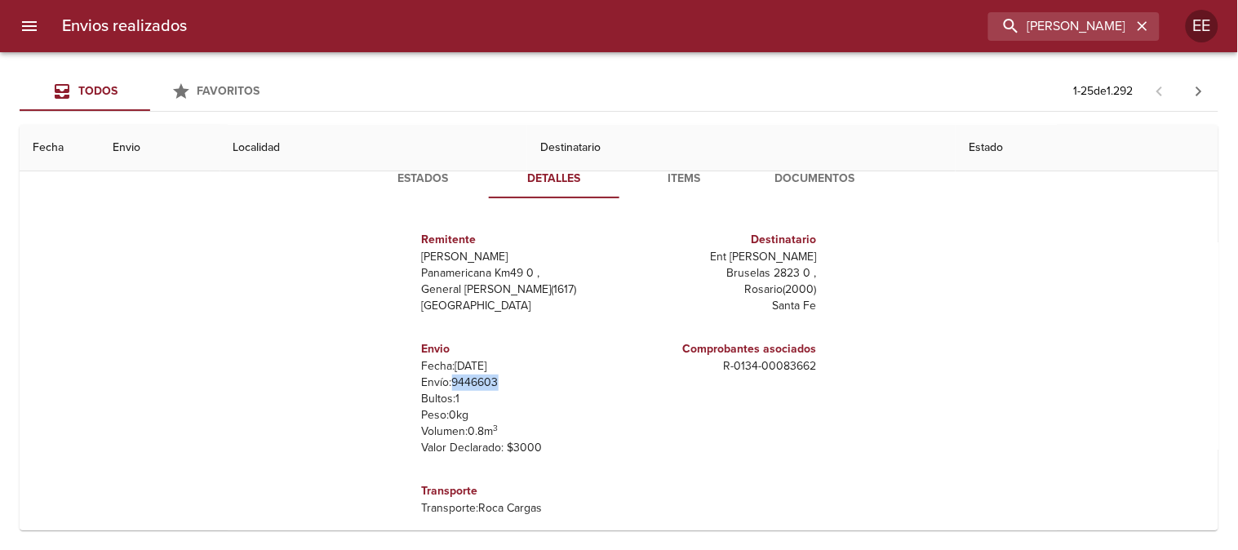
drag, startPoint x: 509, startPoint y: 381, endPoint x: 450, endPoint y: 384, distance: 59.7
click at [450, 384] on p "Envío: 9446603" at bounding box center [517, 383] width 191 height 16
copy p "9446603"
drag, startPoint x: 817, startPoint y: 362, endPoint x: 708, endPoint y: 370, distance: 108.9
click at [708, 370] on div "Remitente Wamaro Tortuguitas Panamericana Km49 0 , General Pacheco ( 1617 ) Bue…" at bounding box center [619, 373] width 558 height 325
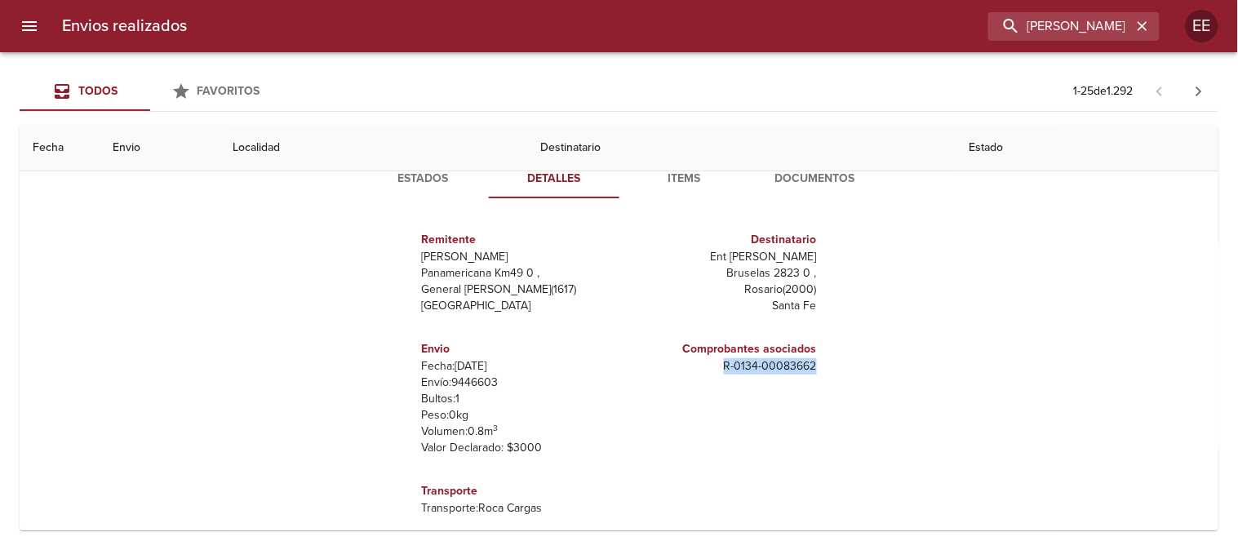
copy p "R - 0134 - 00083662"
drag, startPoint x: 817, startPoint y: 254, endPoint x: 748, endPoint y: 250, distance: 69.5
click at [748, 250] on div "Remitente Wamaro Tortuguitas Panamericana Km49 0 , General Pacheco ( 1617 ) Bue…" at bounding box center [619, 373] width 558 height 325
copy p "Alicia Tamani"
